Goal: Task Accomplishment & Management: Use online tool/utility

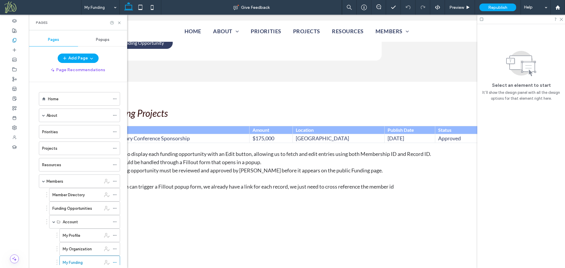
drag, startPoint x: 66, startPoint y: 98, endPoint x: 72, endPoint y: 94, distance: 7.4
click at [66, 98] on div "Home" at bounding box center [79, 99] width 62 height 6
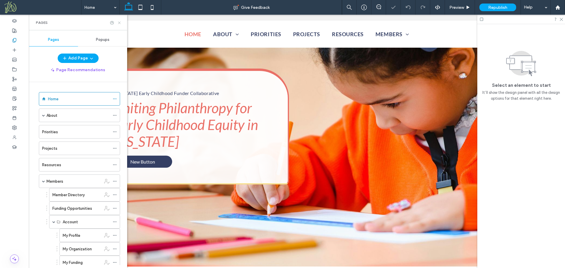
click at [120, 23] on icon at bounding box center [119, 23] width 4 height 4
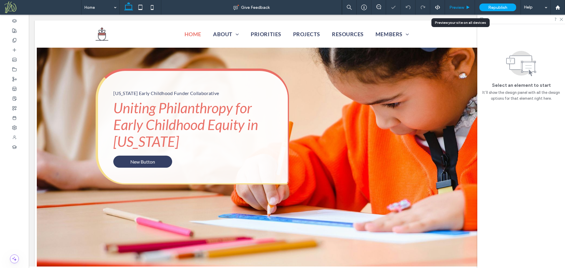
click at [460, 8] on span "Preview" at bounding box center [457, 7] width 15 height 5
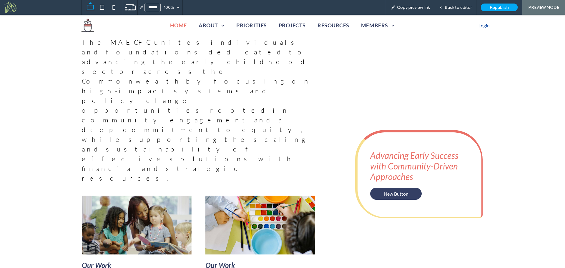
scroll to position [261, 0]
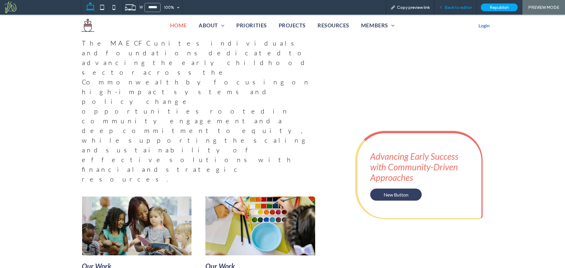
click at [449, 6] on span "Back to editor" at bounding box center [458, 7] width 27 height 5
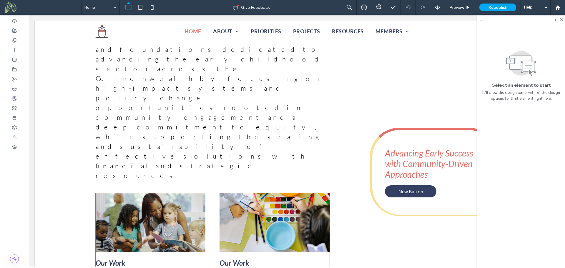
scroll to position [267, 0]
click at [190, 194] on span at bounding box center [151, 223] width 110 height 59
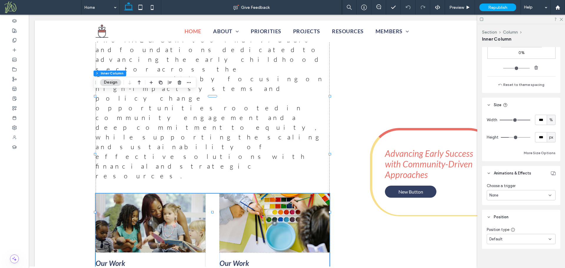
scroll to position [387, 0]
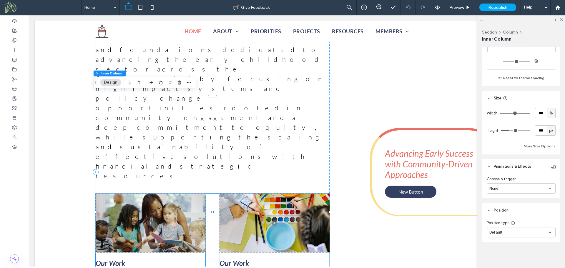
click at [194, 194] on span at bounding box center [151, 223] width 110 height 59
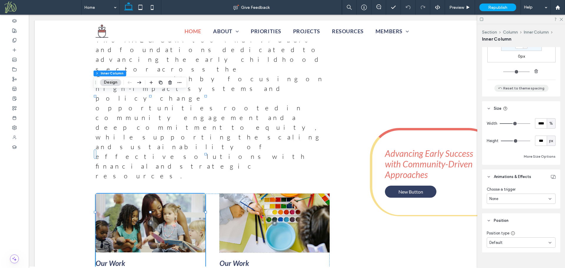
scroll to position [362, 0]
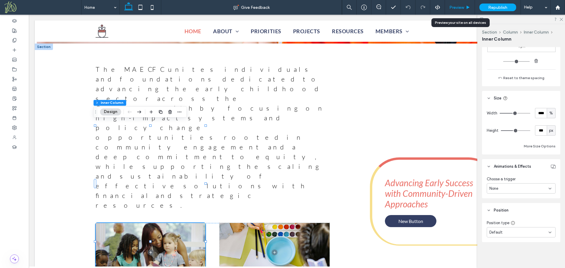
click at [458, 7] on span "Preview" at bounding box center [457, 7] width 15 height 5
